Goal: Find specific page/section: Find specific page/section

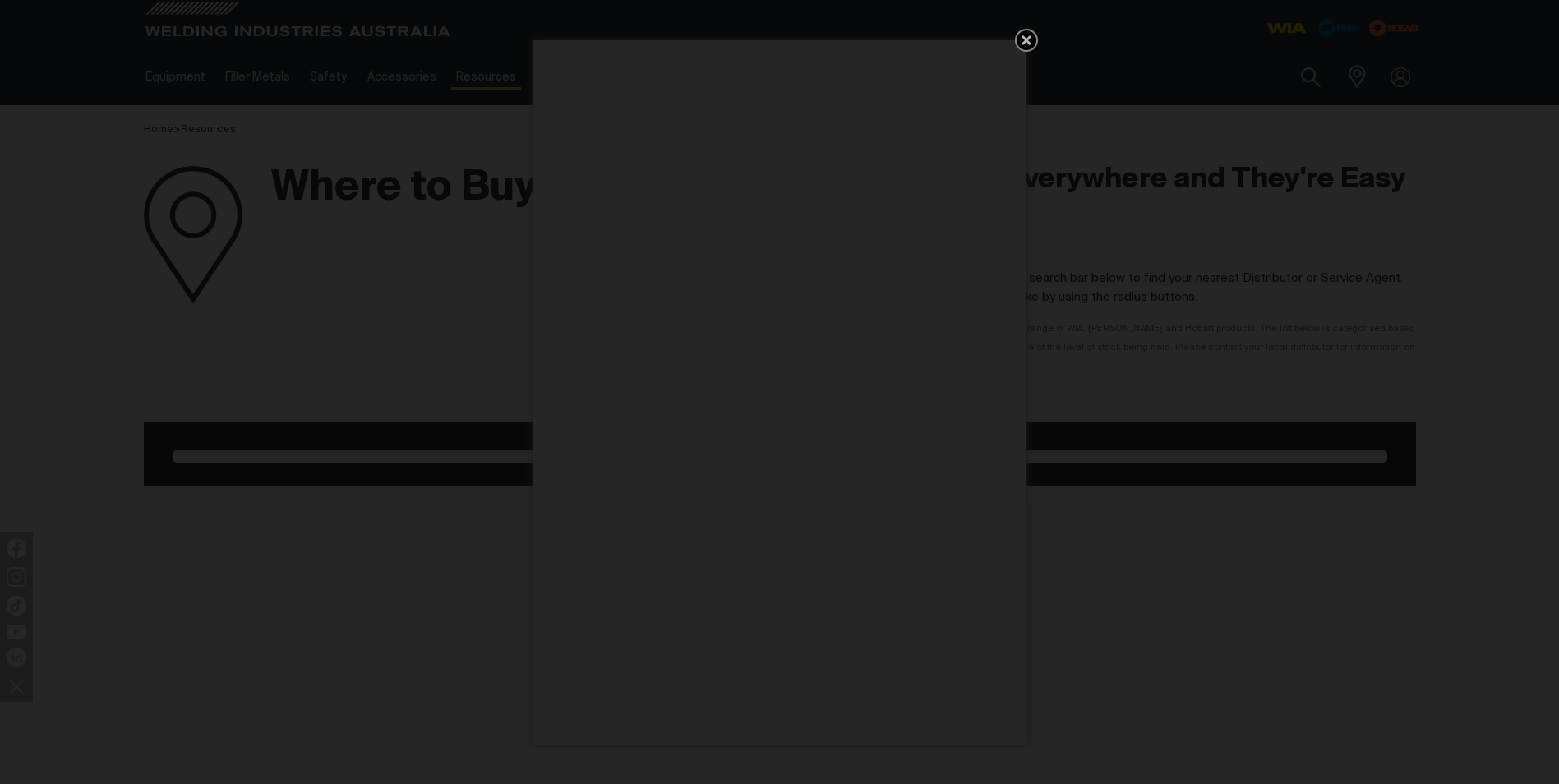
click at [1022, 41] on icon "Get 5 WIA Welding Guides Free!" at bounding box center [1026, 40] width 20 height 20
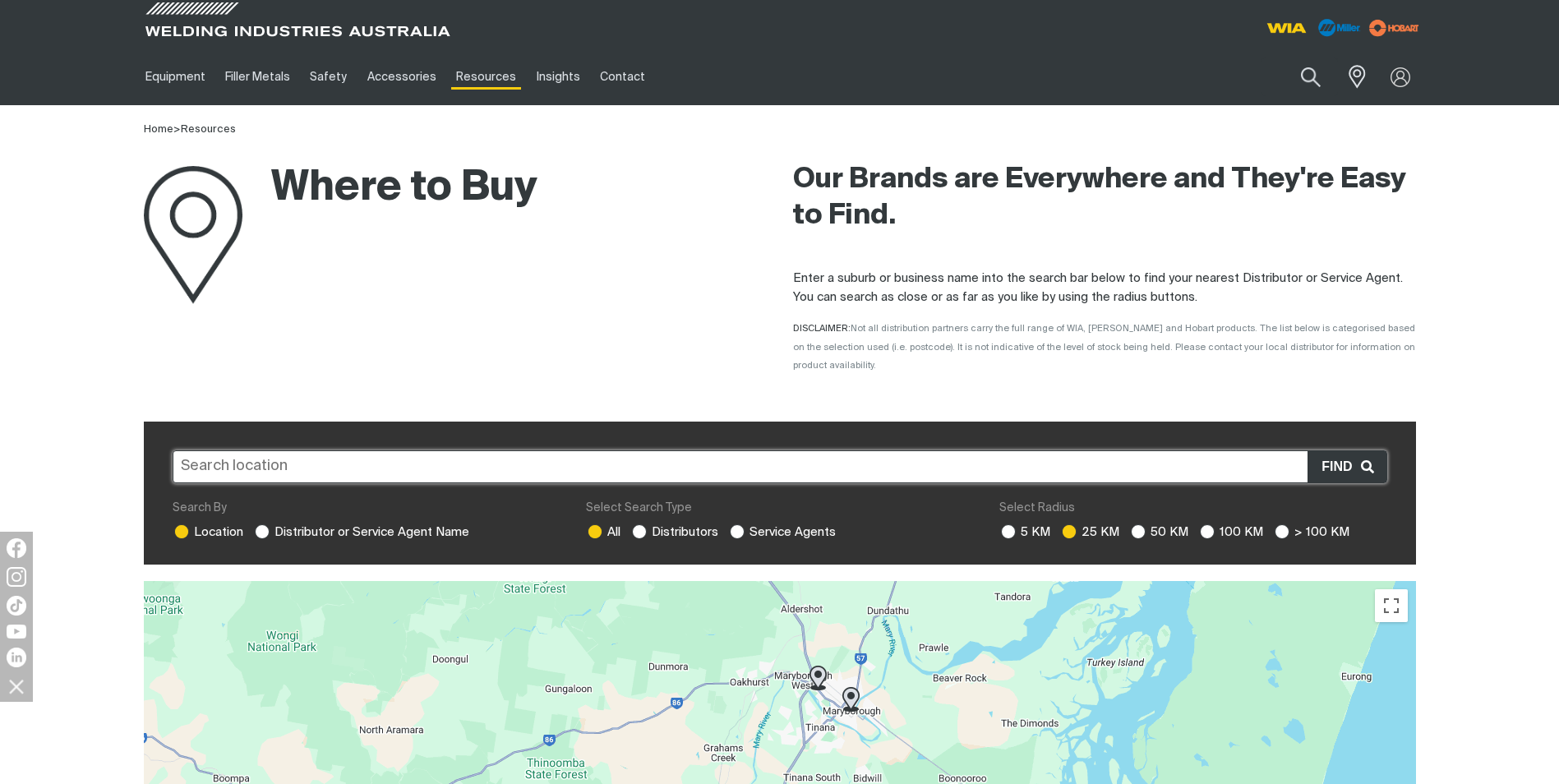
click at [342, 454] on input "text" at bounding box center [780, 466] width 1215 height 33
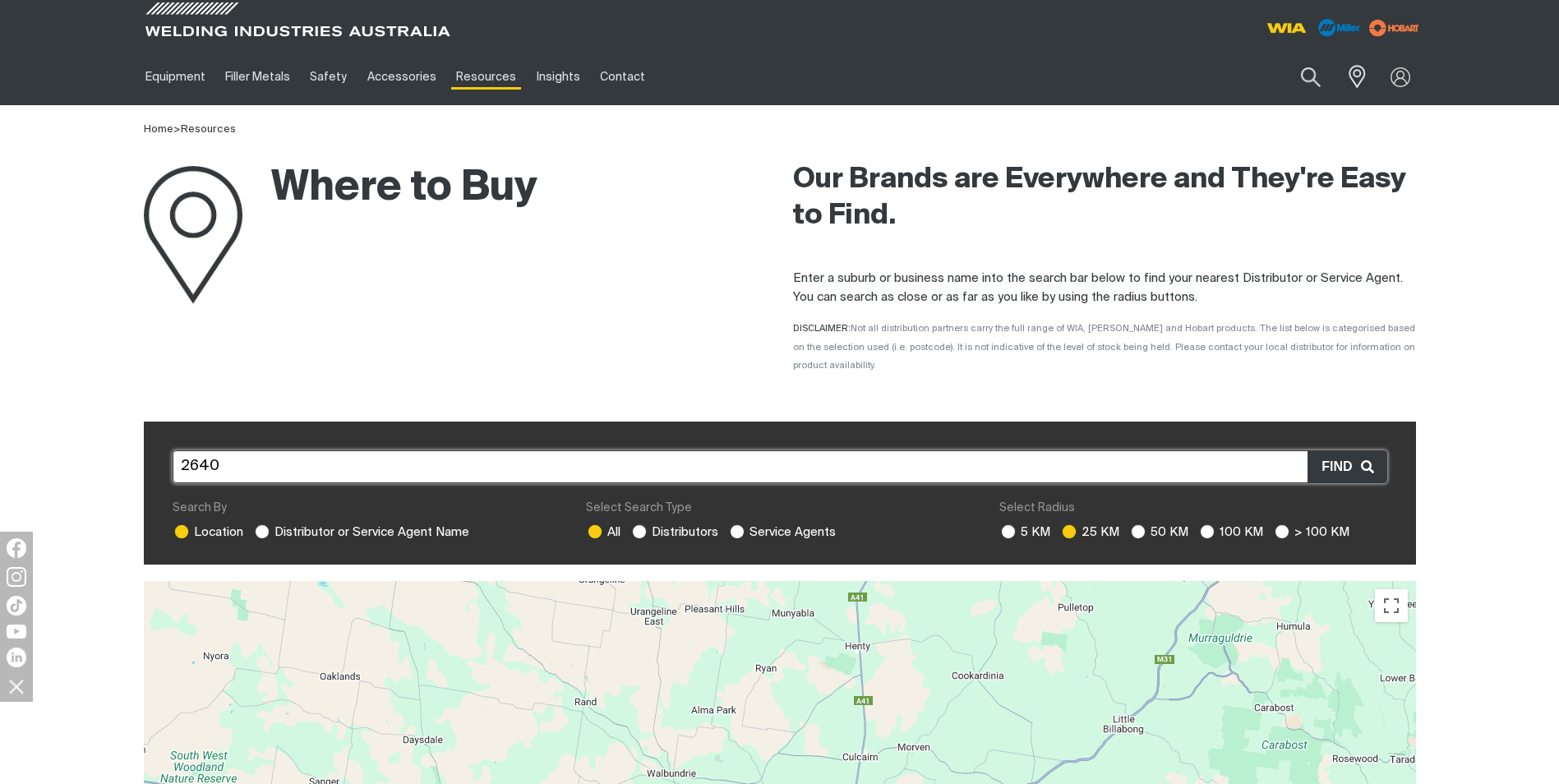
type input "2640"
click at [1332, 456] on span "Find" at bounding box center [1340, 466] width 39 height 22
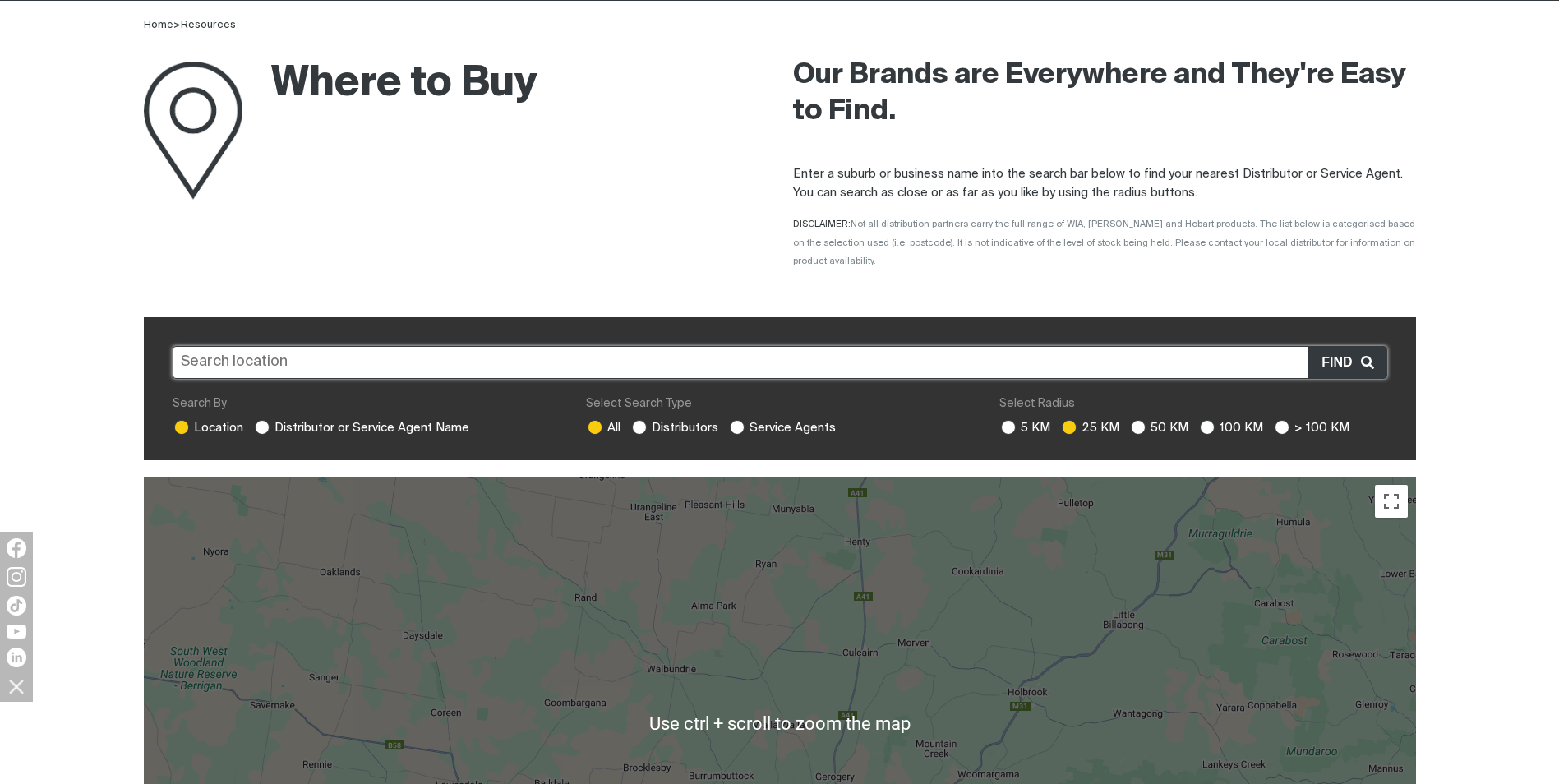
scroll to position [247, 0]
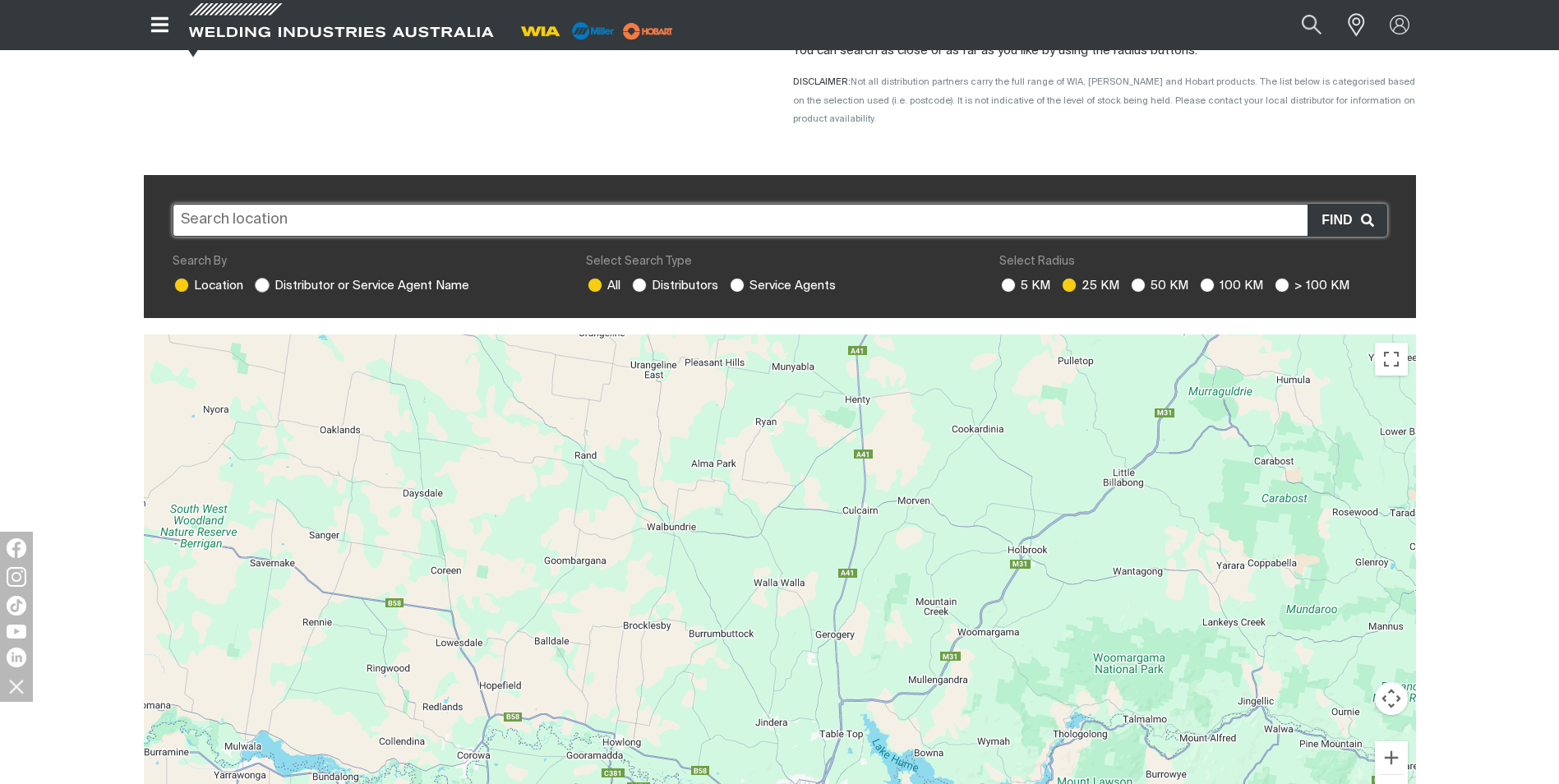
click at [260, 278] on ins at bounding box center [262, 286] width 15 height 15
click at [260, 278] on input "Distributor or Service Agent Name" at bounding box center [259, 283] width 10 height 10
radio input "true"
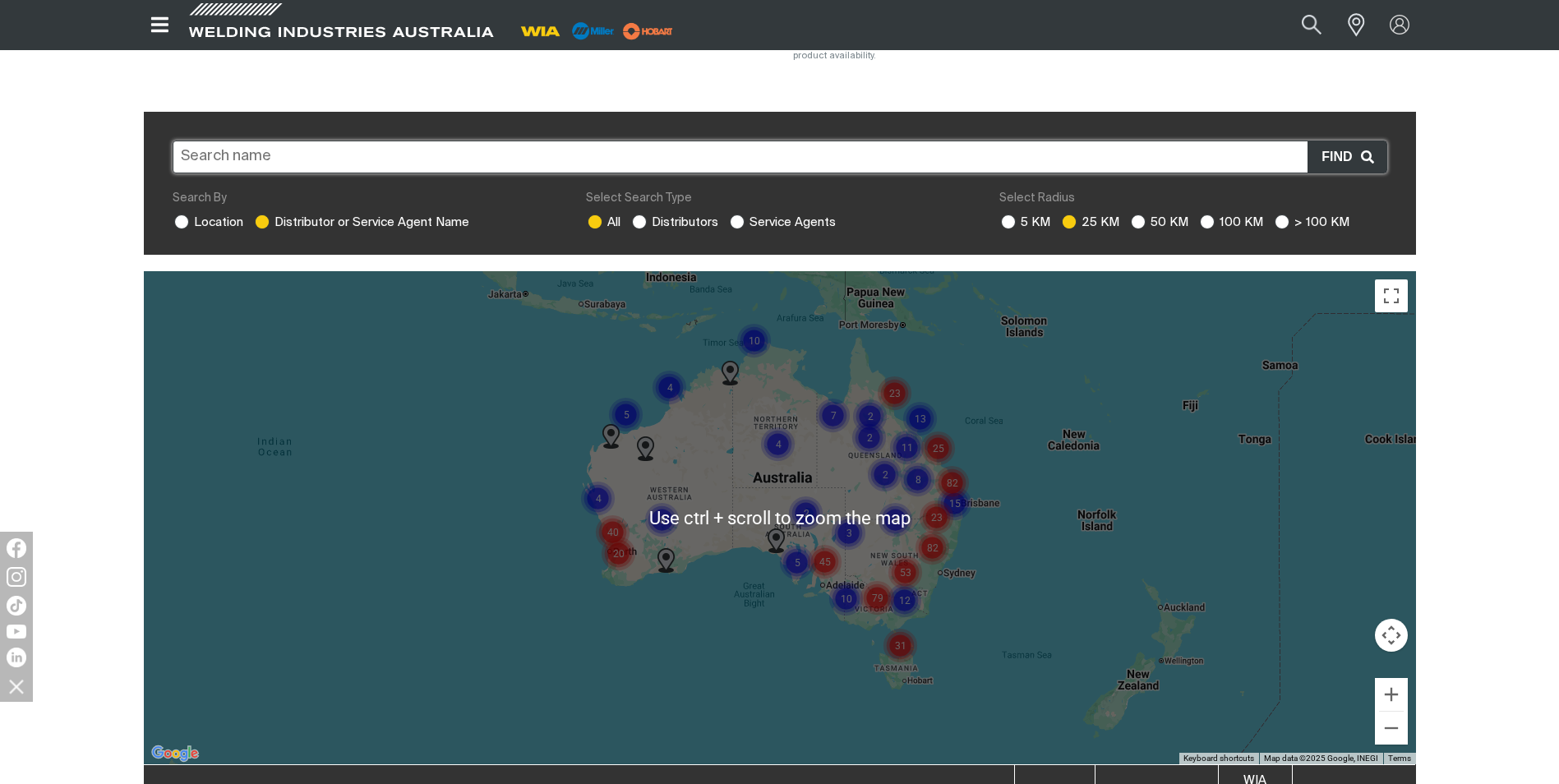
scroll to position [329, 0]
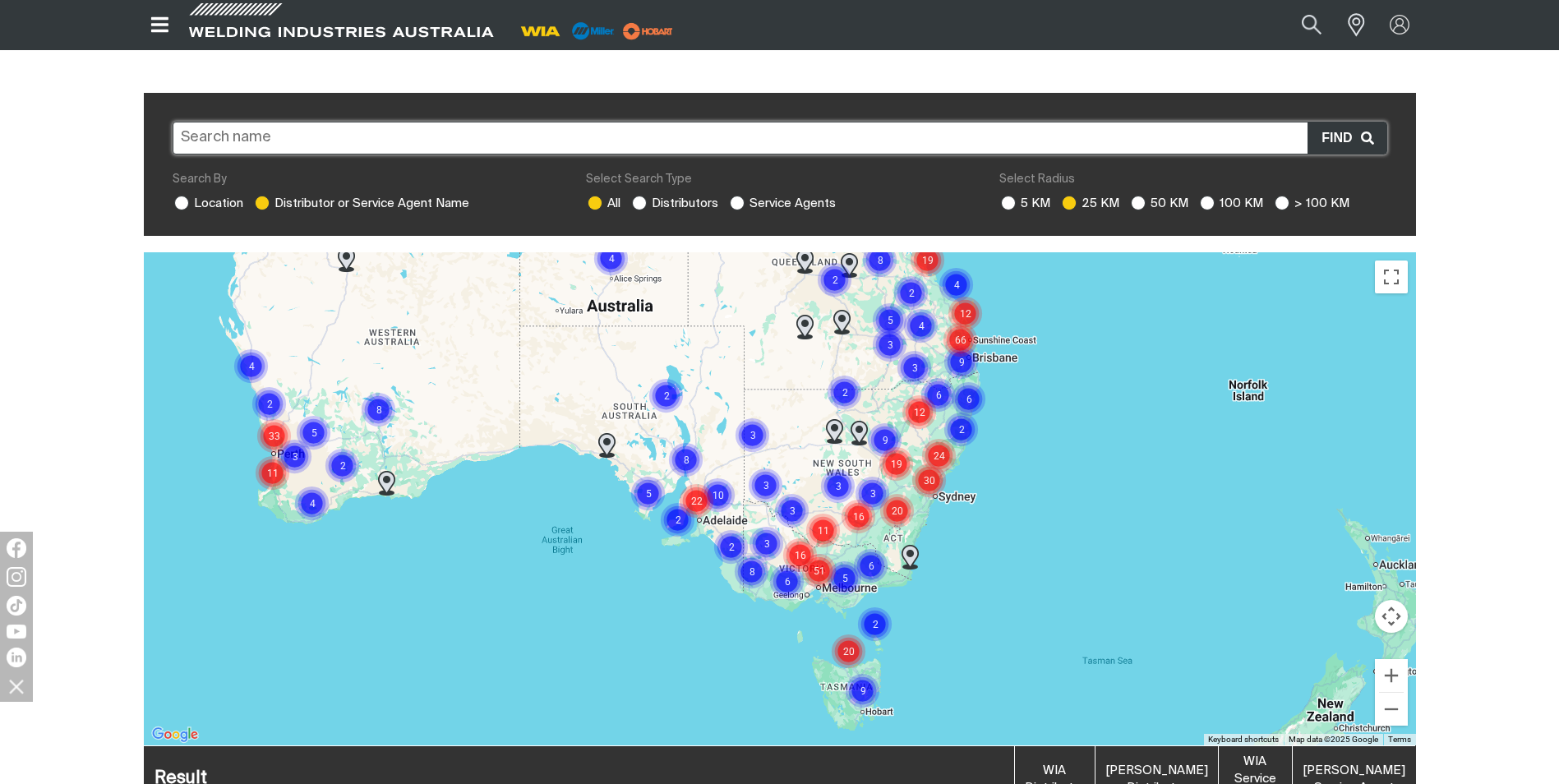
click at [706, 476] on img "Cluster of 22 markers" at bounding box center [696, 500] width 50 height 50
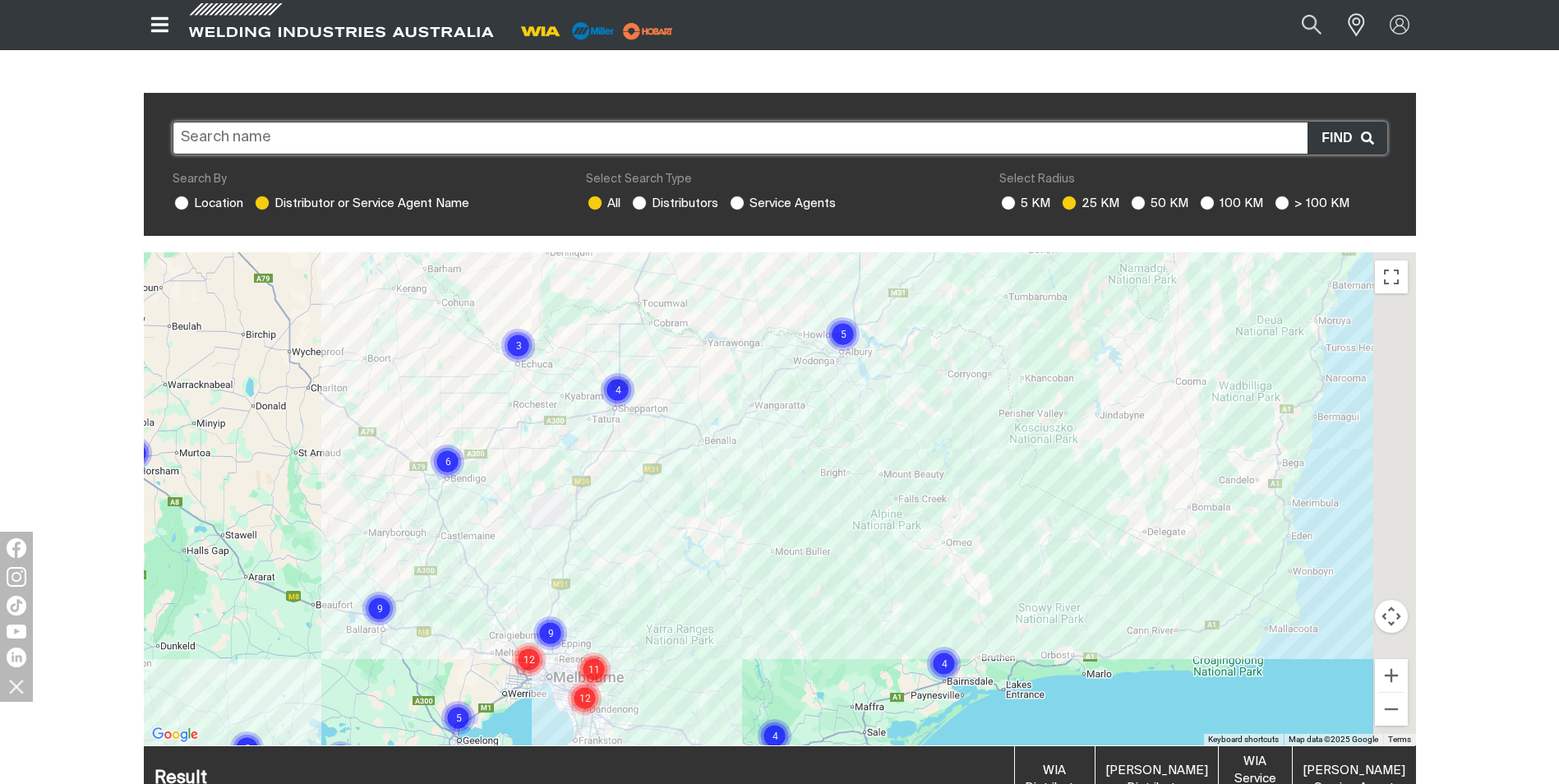
drag, startPoint x: 900, startPoint y: 435, endPoint x: 817, endPoint y: 505, distance: 108.6
click at [817, 505] on div at bounding box center [780, 498] width 1272 height 493
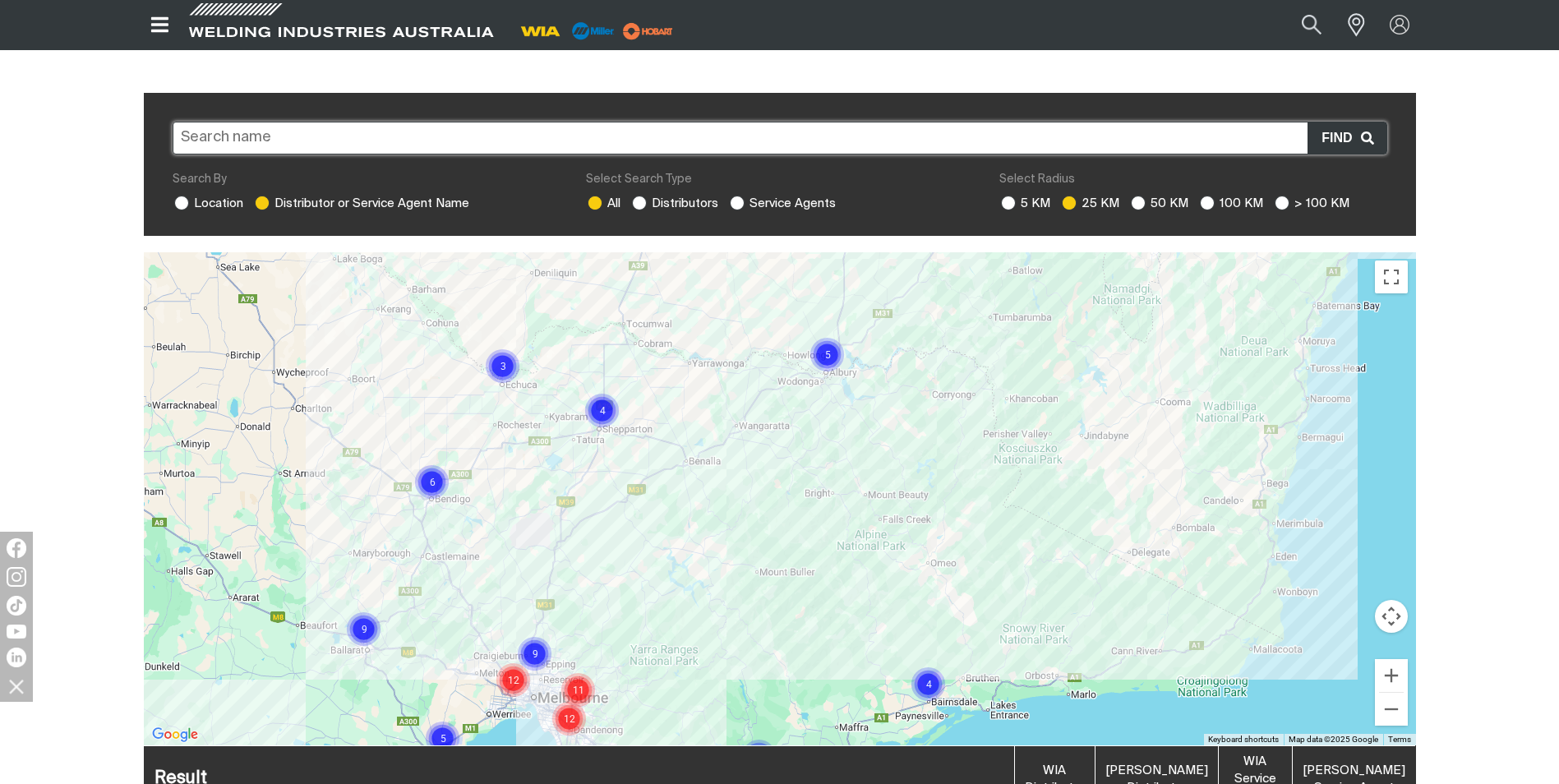
drag, startPoint x: 818, startPoint y: 337, endPoint x: 928, endPoint y: 383, distance: 119.2
click at [818, 337] on img "Cluster of 5 markers" at bounding box center [827, 354] width 50 height 50
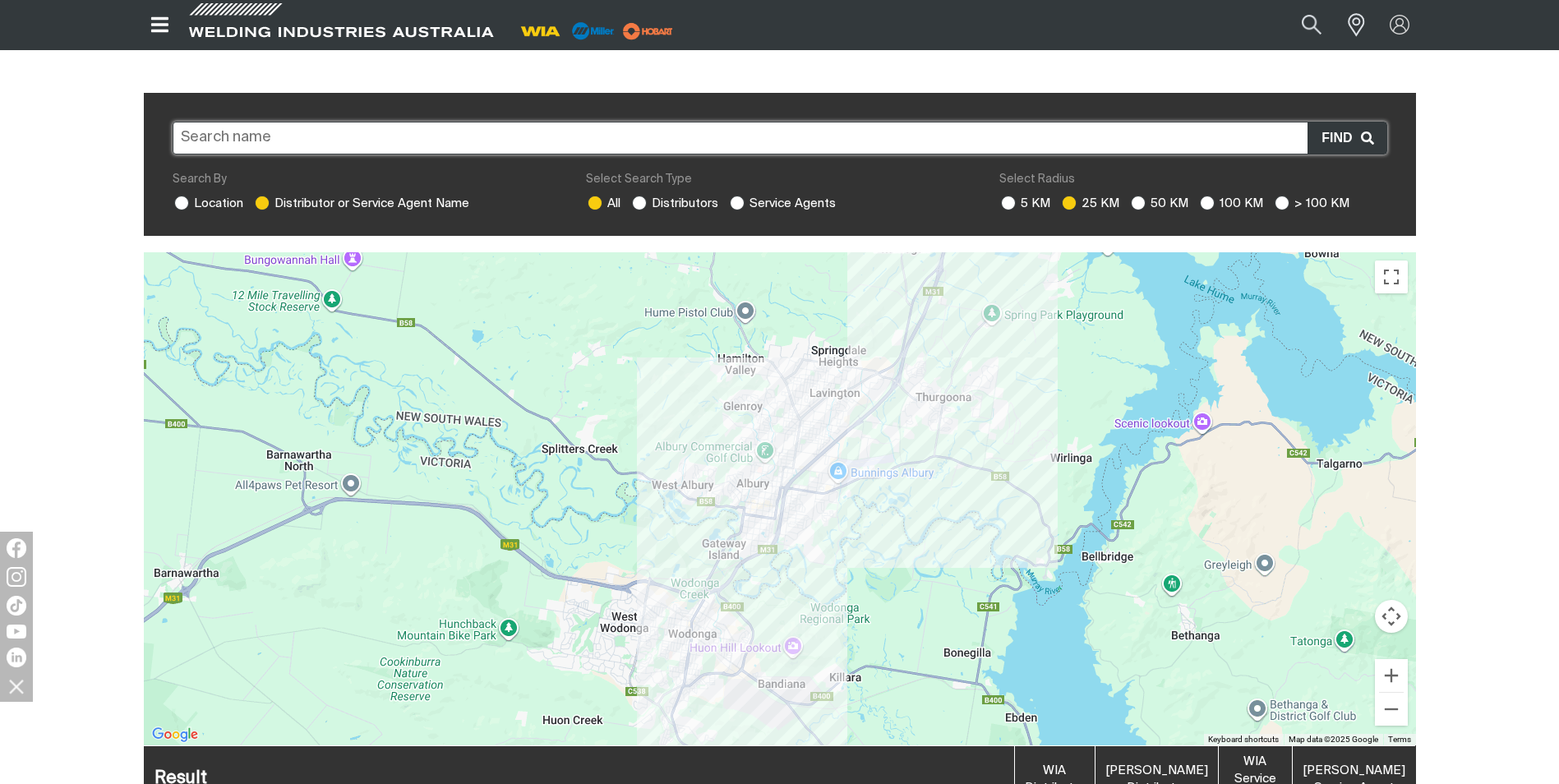
click at [888, 346] on div "To navigate, press the arrow keys." at bounding box center [780, 498] width 1272 height 493
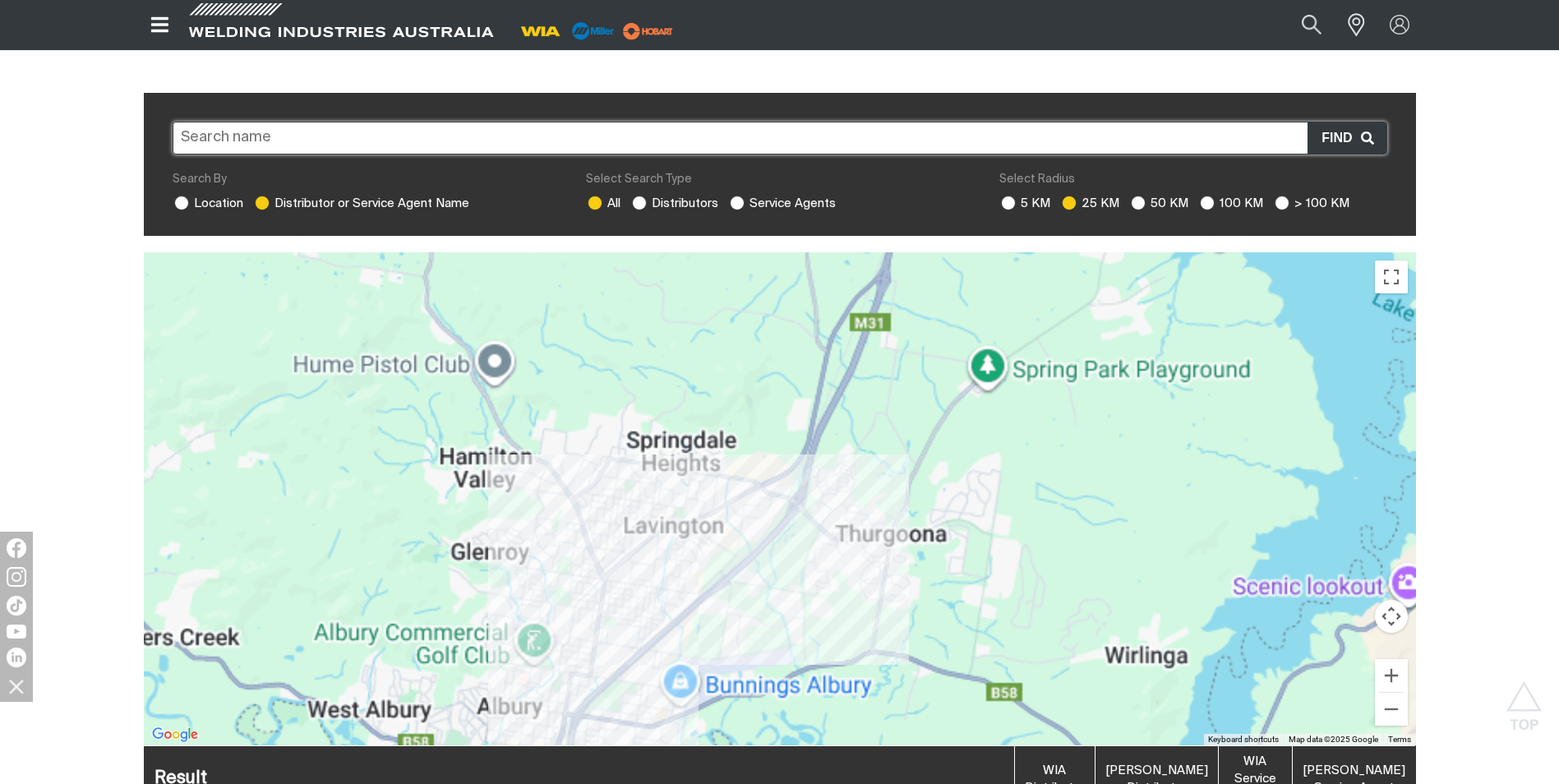
scroll to position [497, 0]
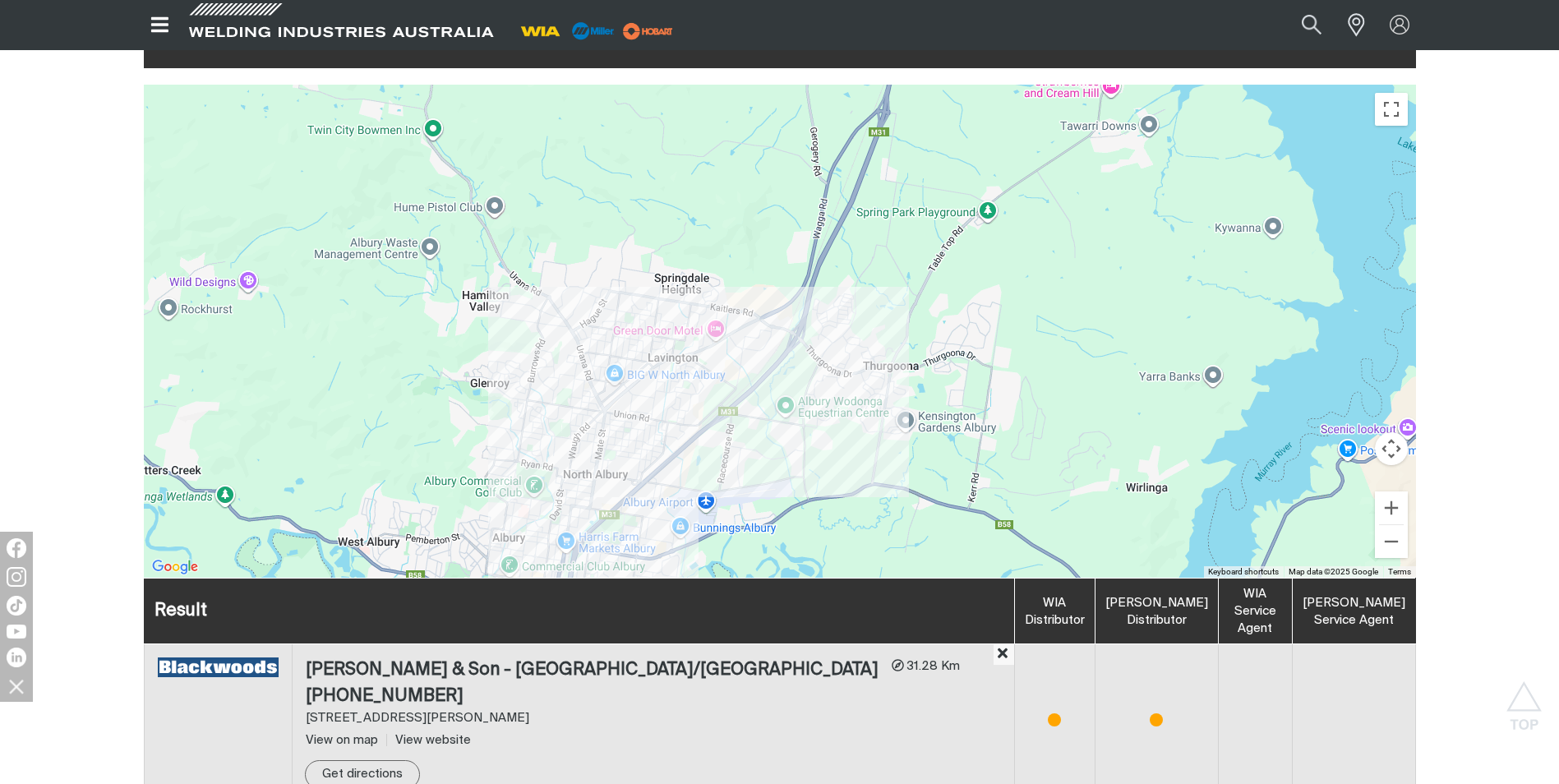
click at [731, 410] on div "To navigate, press the arrow keys." at bounding box center [780, 331] width 1272 height 493
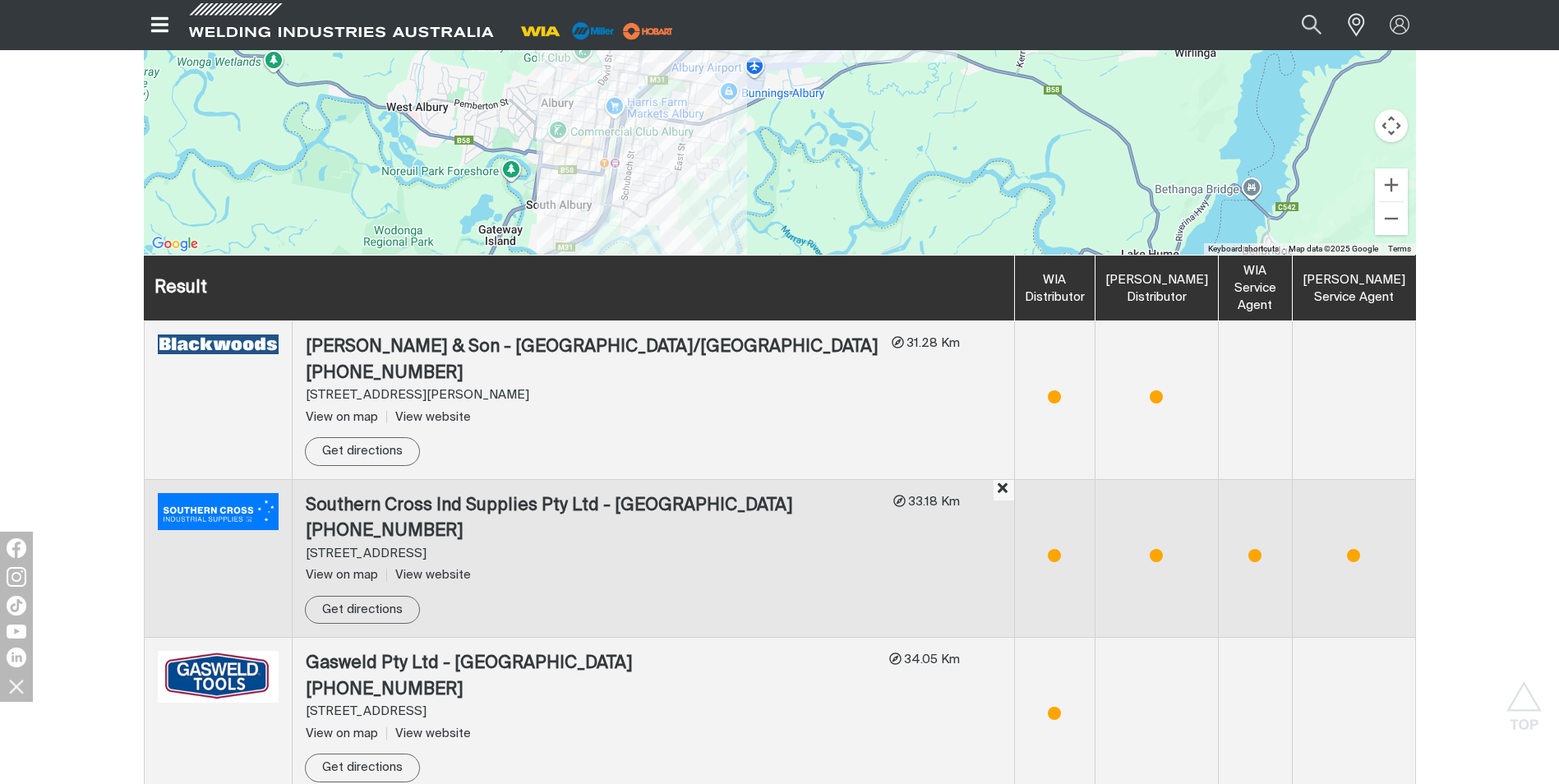
scroll to position [818, 0]
